Goal: Find specific page/section: Find specific page/section

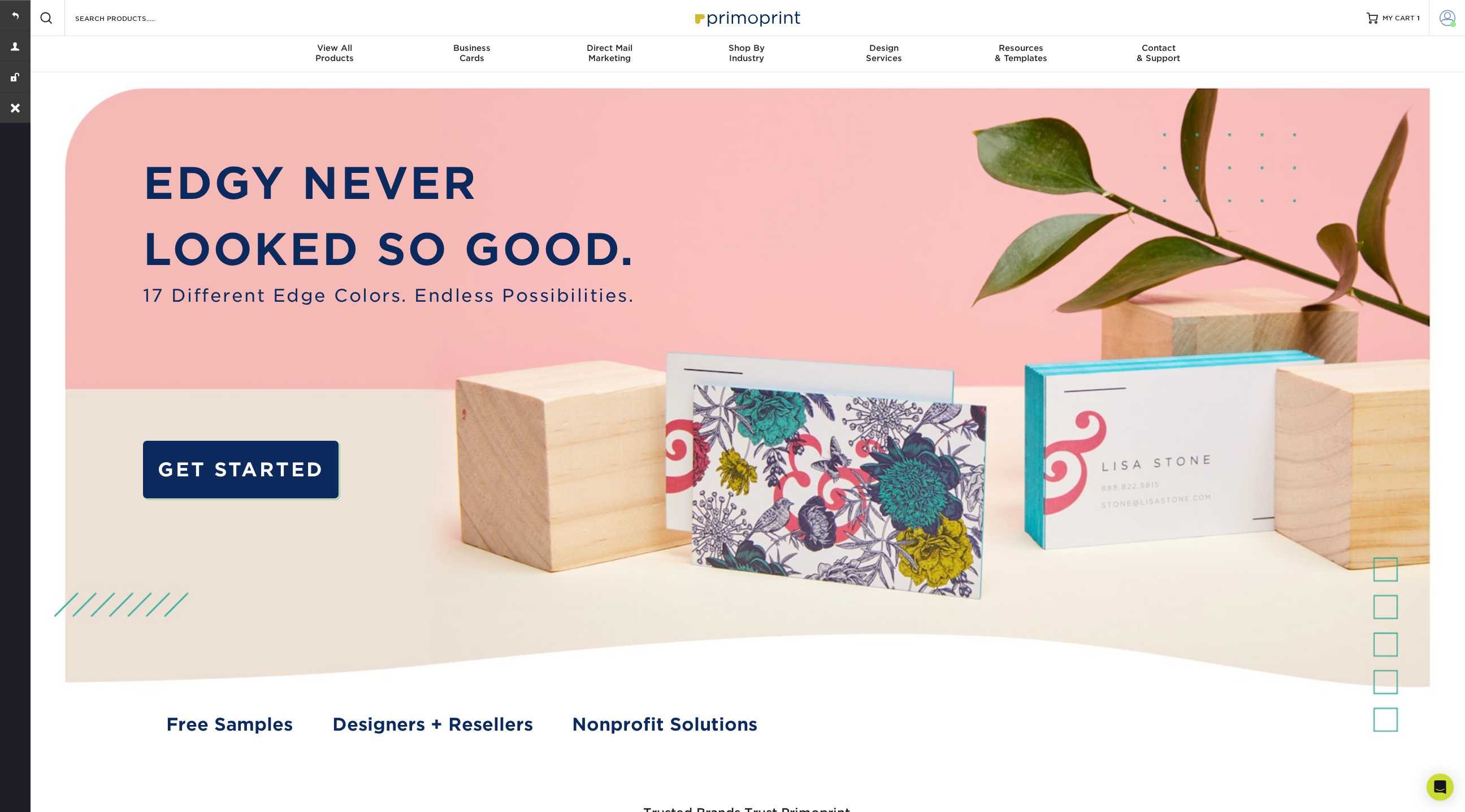
click at [1447, 16] on span at bounding box center [1447, 18] width 16 height 16
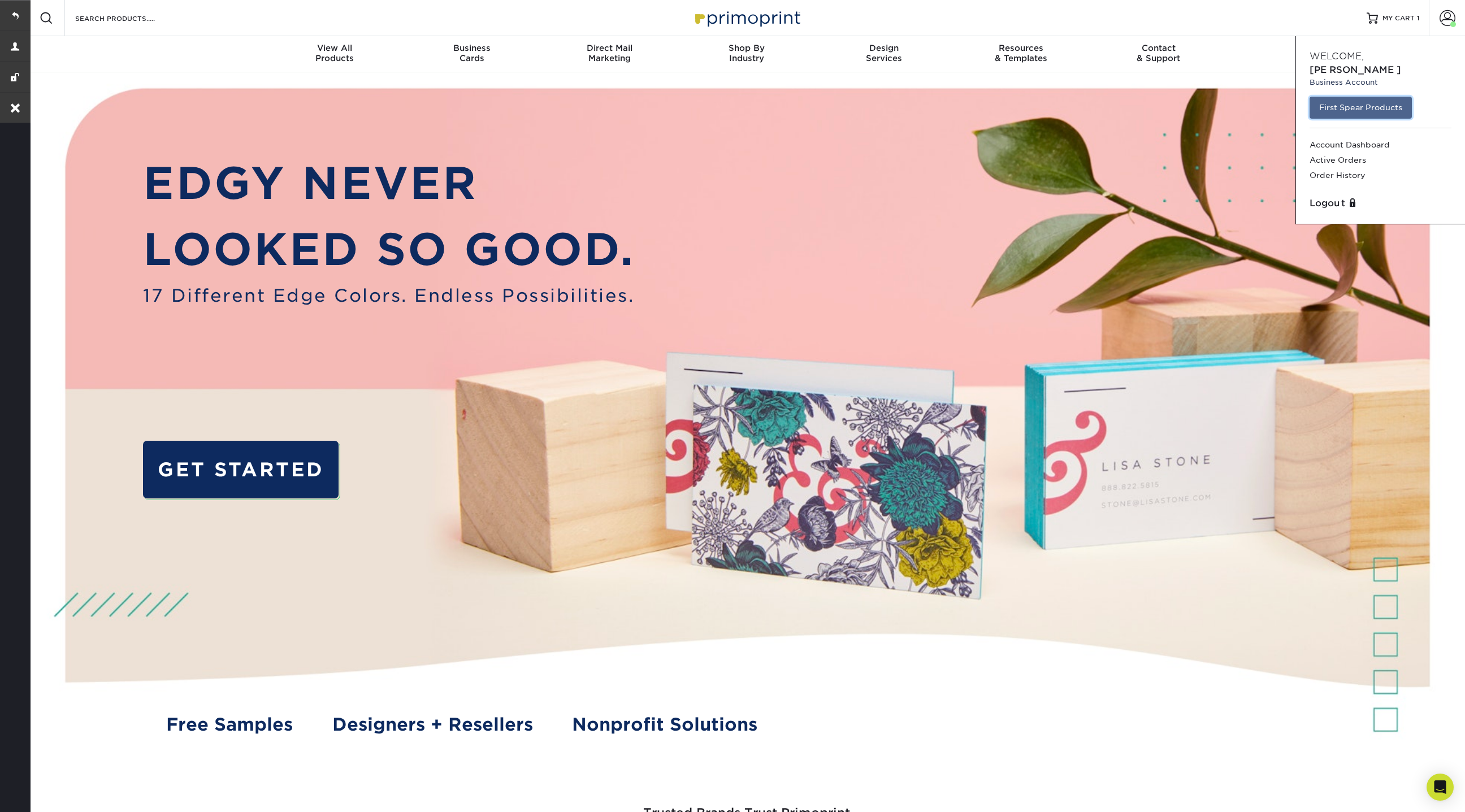
click at [1356, 97] on link "First Spear Products" at bounding box center [1361, 108] width 102 height 22
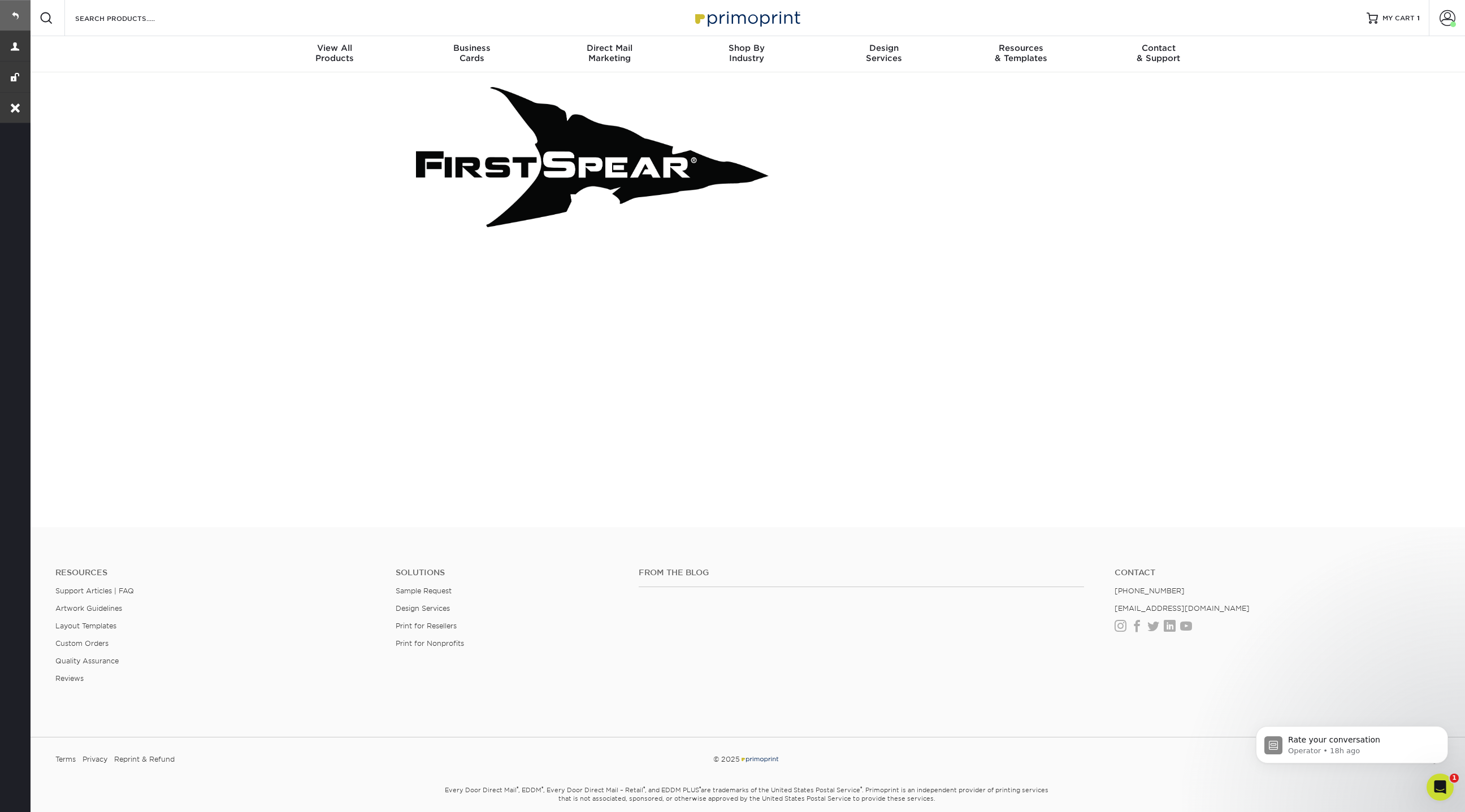
click at [18, 11] on link at bounding box center [15, 15] width 31 height 31
